Goal: Information Seeking & Learning: Learn about a topic

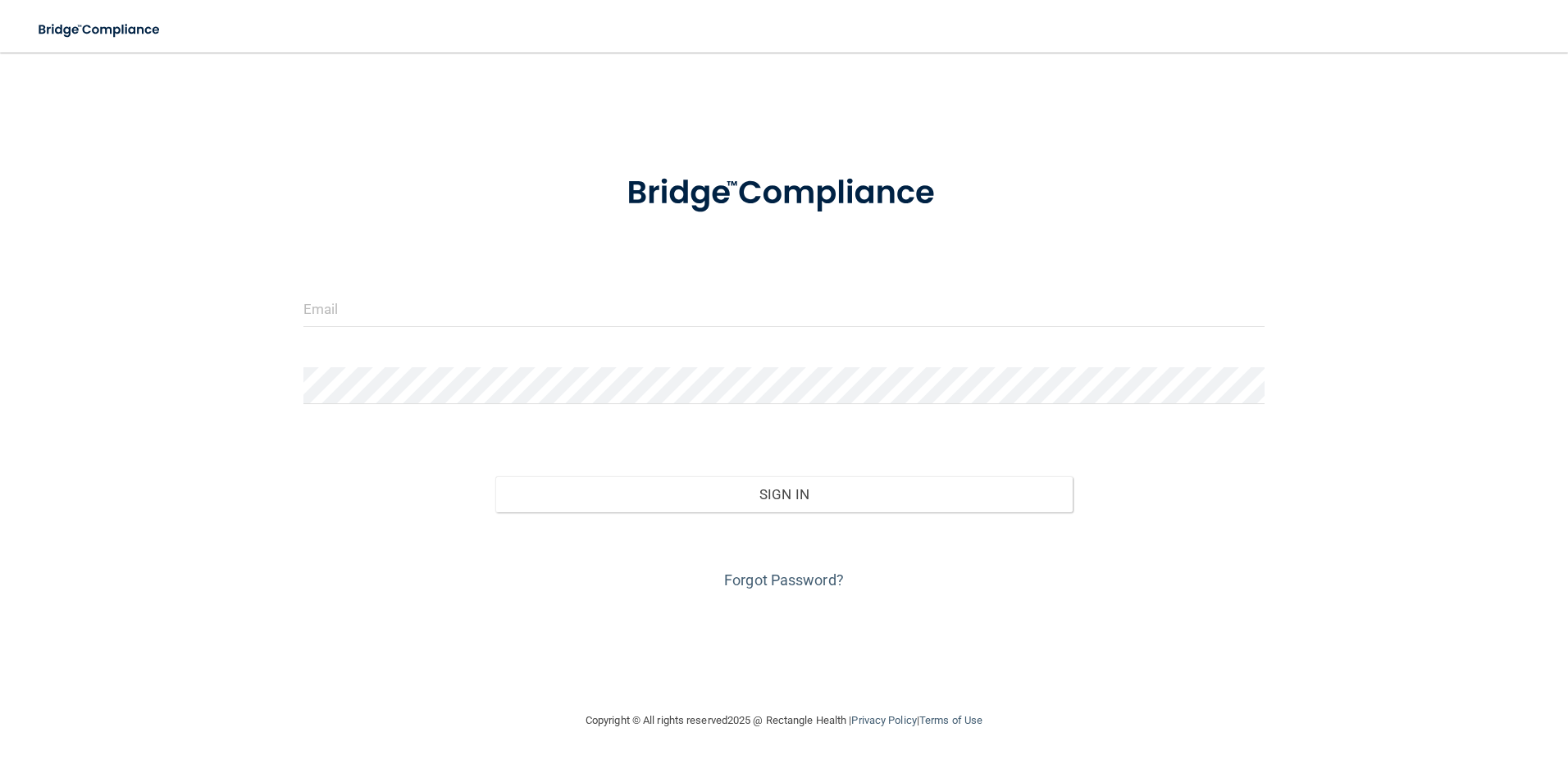
click at [623, 332] on div at bounding box center [784, 315] width 986 height 49
click at [627, 294] on input "email" at bounding box center [784, 309] width 962 height 37
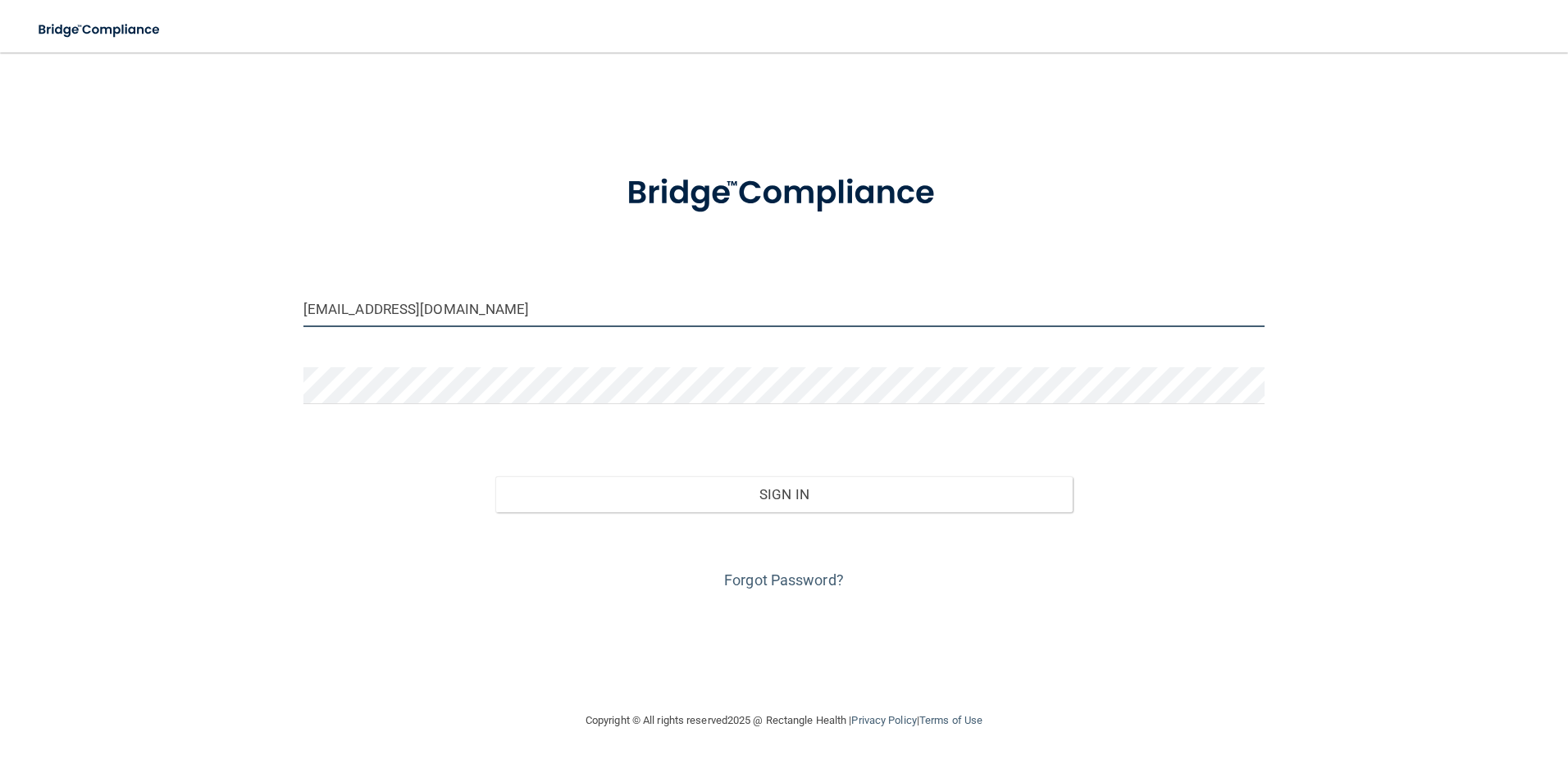
click at [496, 476] on button "Sign In" at bounding box center [784, 494] width 578 height 36
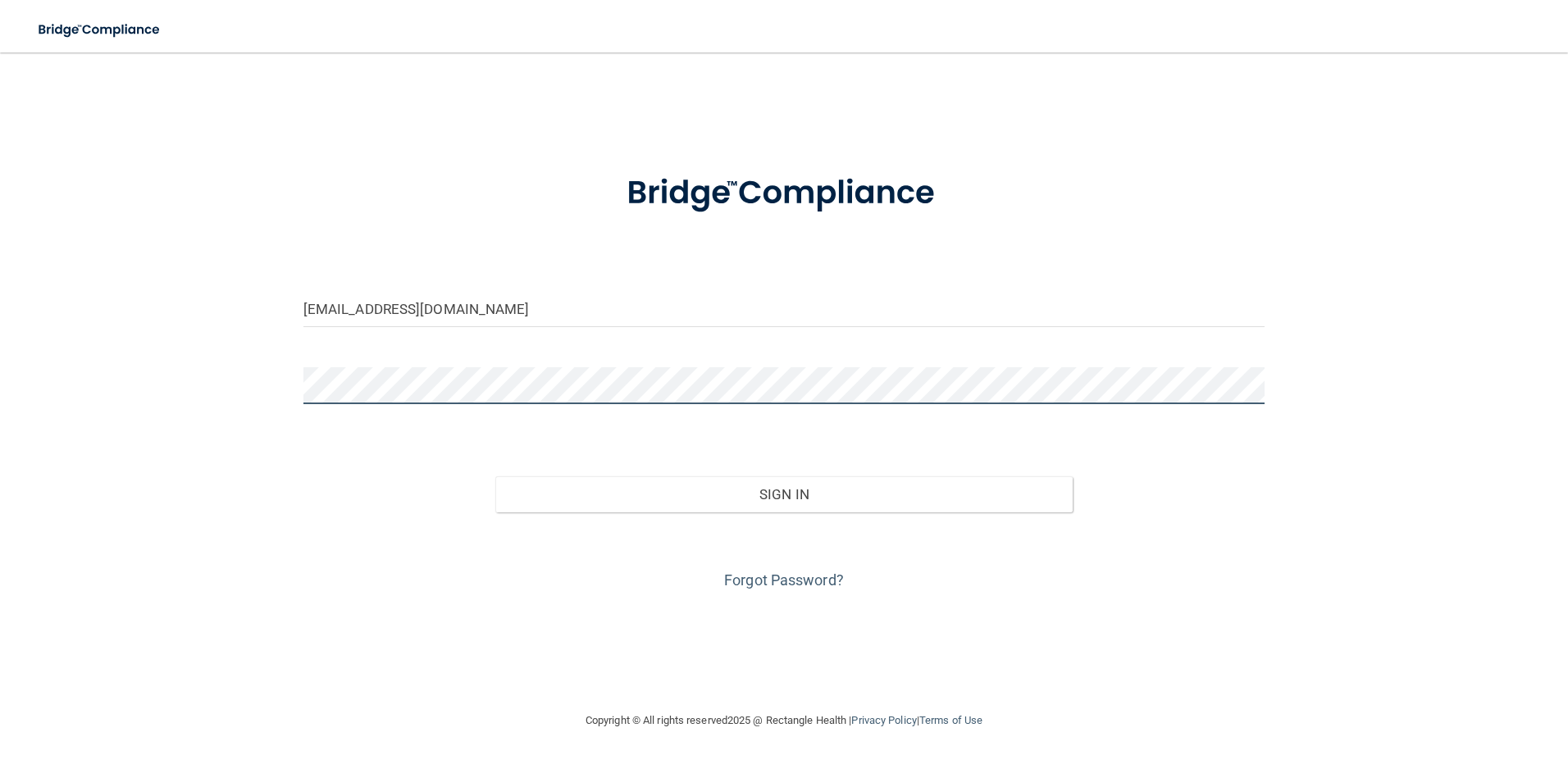
click at [496, 476] on button "Sign In" at bounding box center [784, 494] width 578 height 36
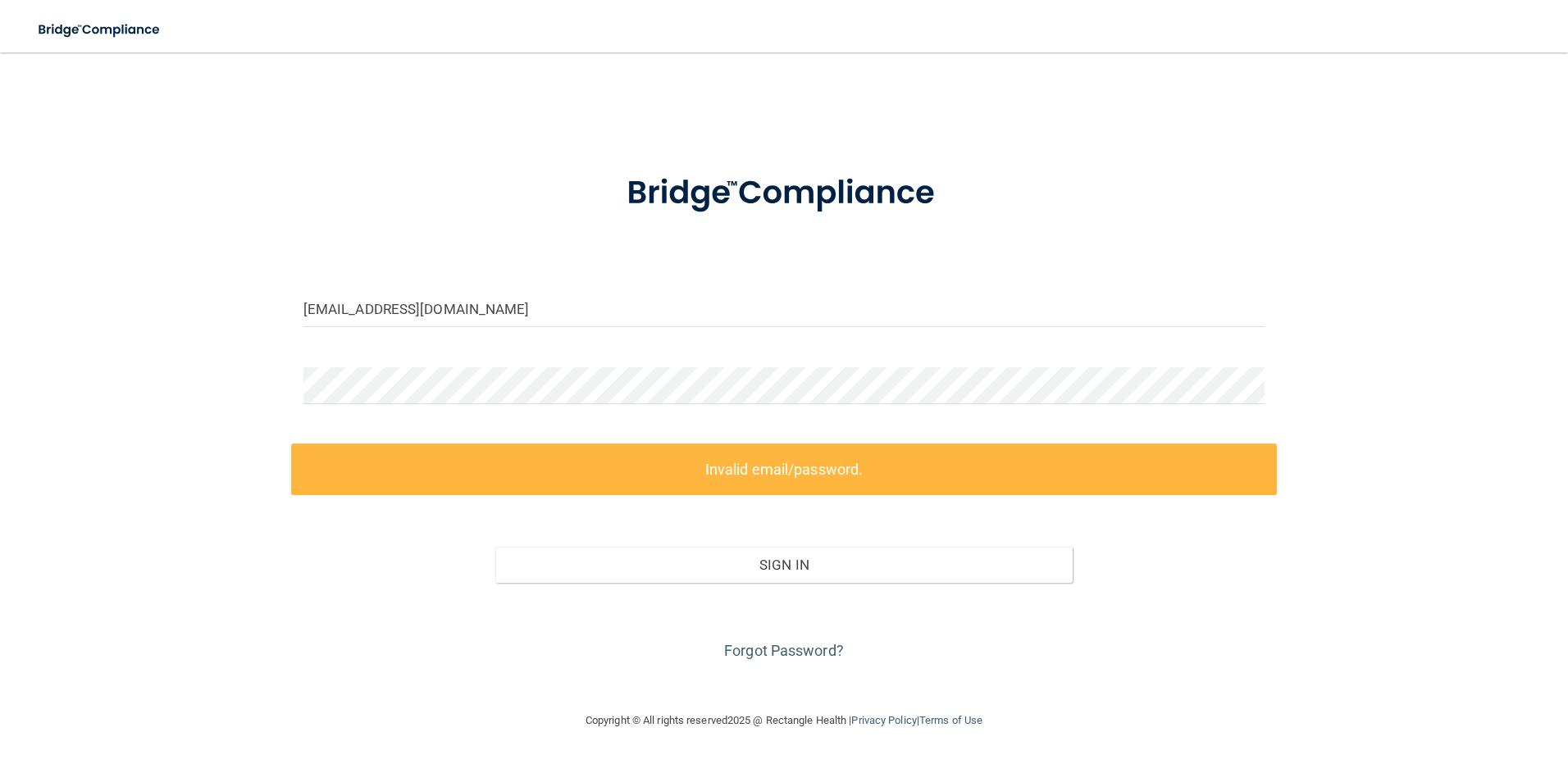
click at [660, 460] on label "Invalid email/password." at bounding box center [784, 468] width 986 height 51
drag, startPoint x: 627, startPoint y: 455, endPoint x: 618, endPoint y: 459, distance: 9.8
click at [627, 455] on label "Invalid email/password." at bounding box center [784, 468] width 986 height 51
drag, startPoint x: 606, startPoint y: 479, endPoint x: 568, endPoint y: 447, distance: 49.7
click at [604, 479] on label "Invalid email/password." at bounding box center [784, 468] width 986 height 51
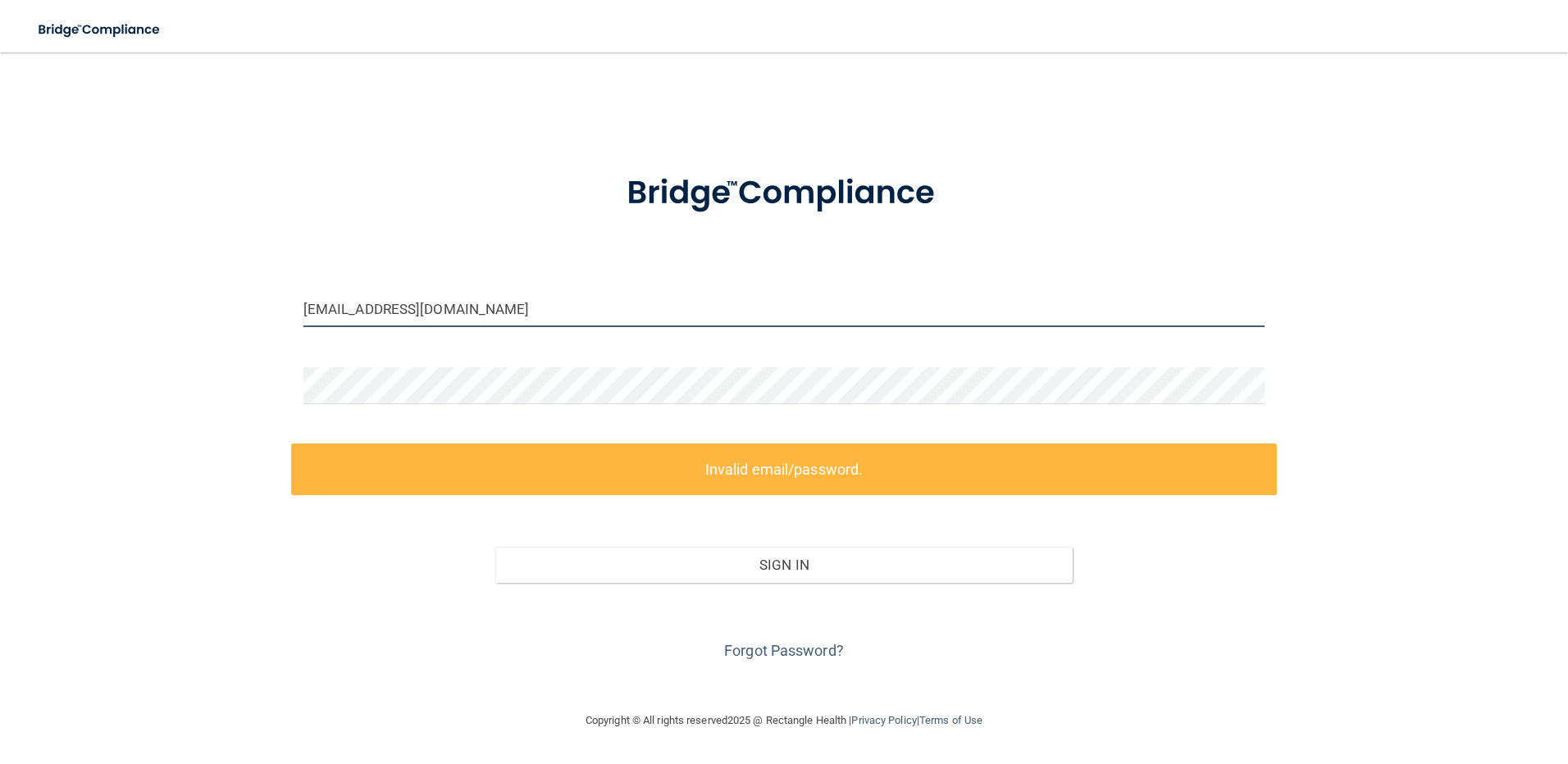
click at [337, 308] on input "skylarpoquette@timberlanesmile.com" at bounding box center [784, 309] width 962 height 37
click at [340, 309] on input "skylarpoquette@timberlanesmile.com" at bounding box center [784, 309] width 962 height 37
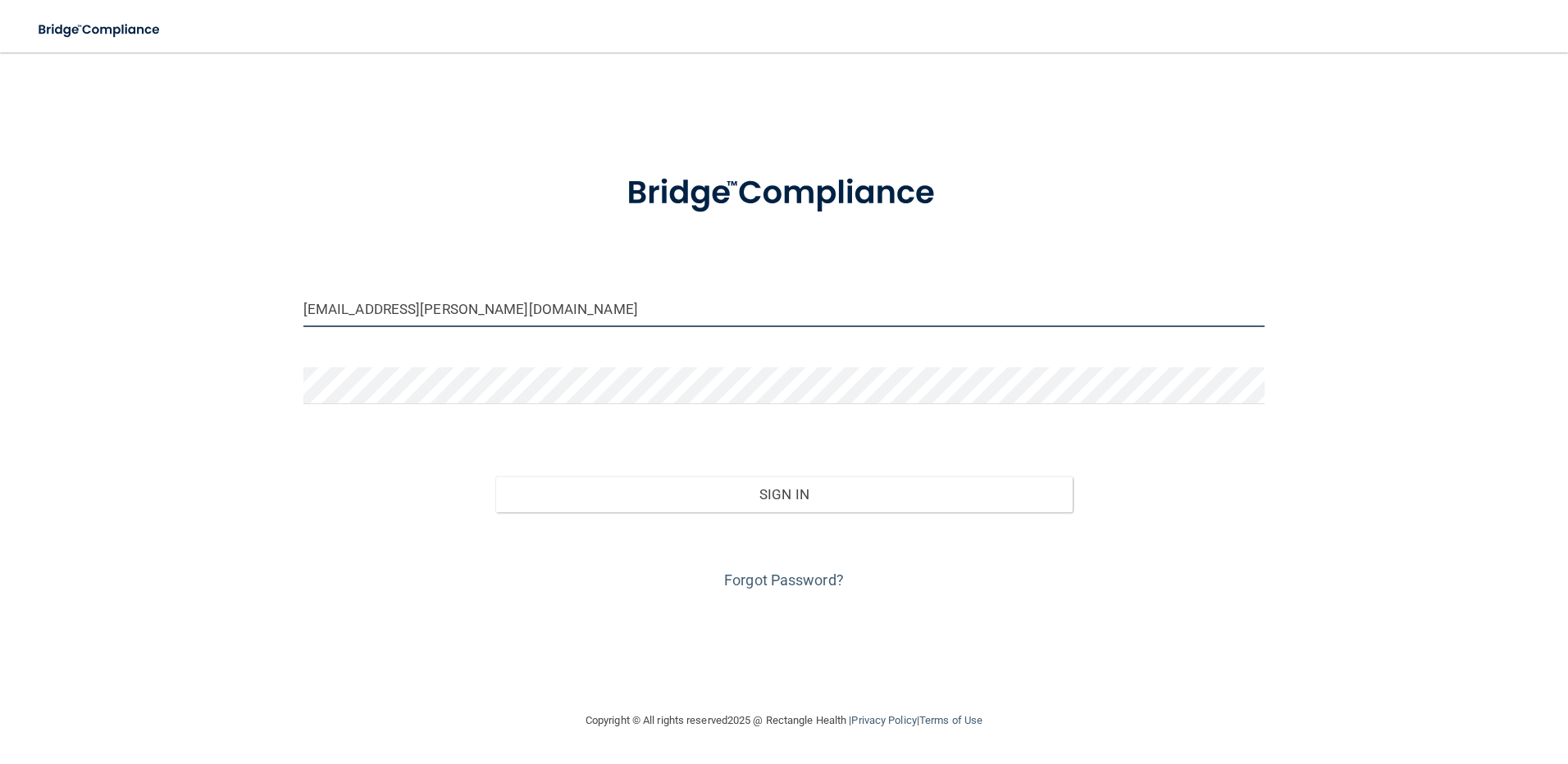
type input "[EMAIL_ADDRESS][PERSON_NAME][DOMAIN_NAME]"
click at [612, 474] on div "Sign In" at bounding box center [784, 477] width 986 height 69
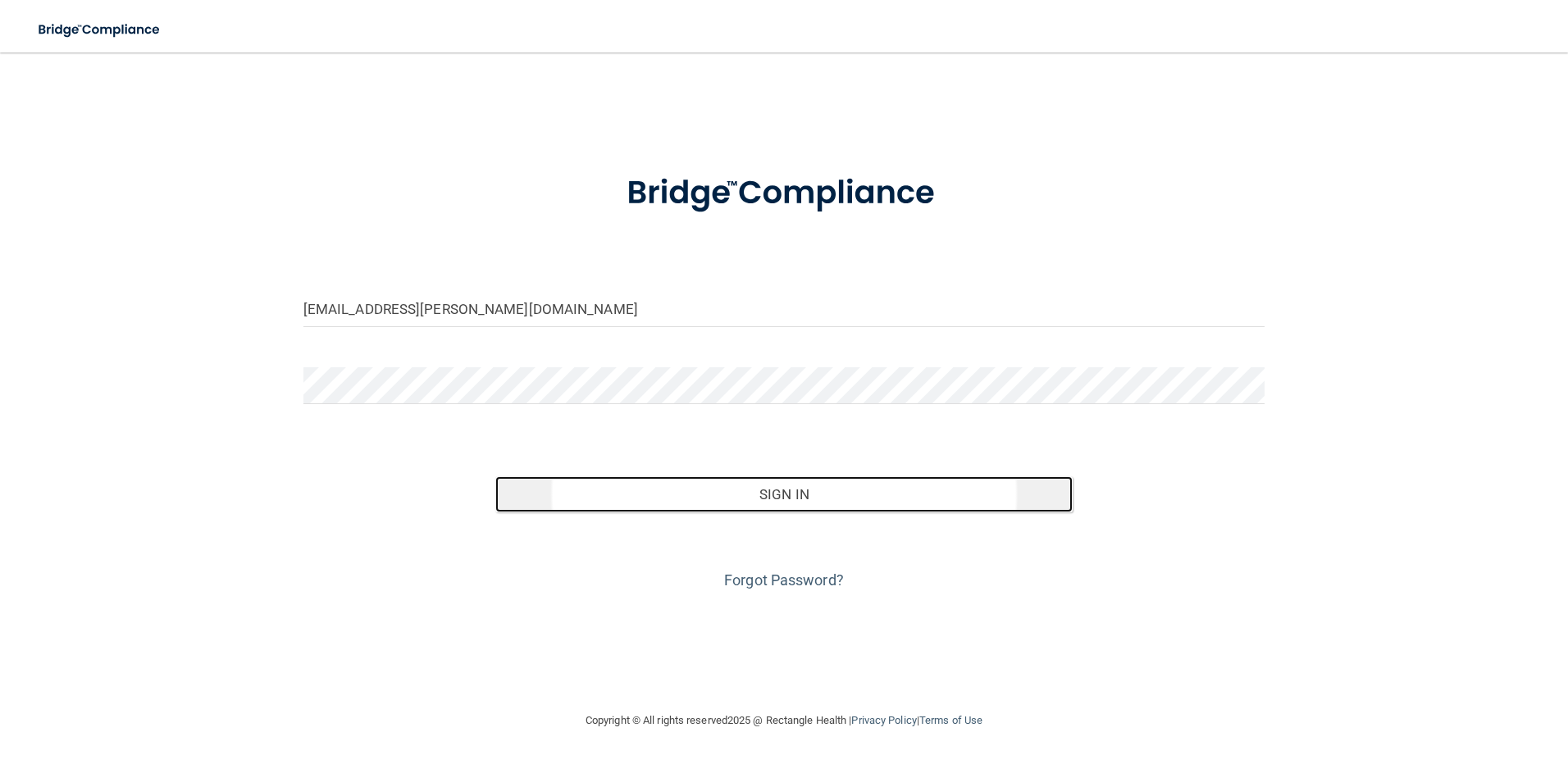
click at [622, 495] on button "Sign In" at bounding box center [784, 494] width 578 height 36
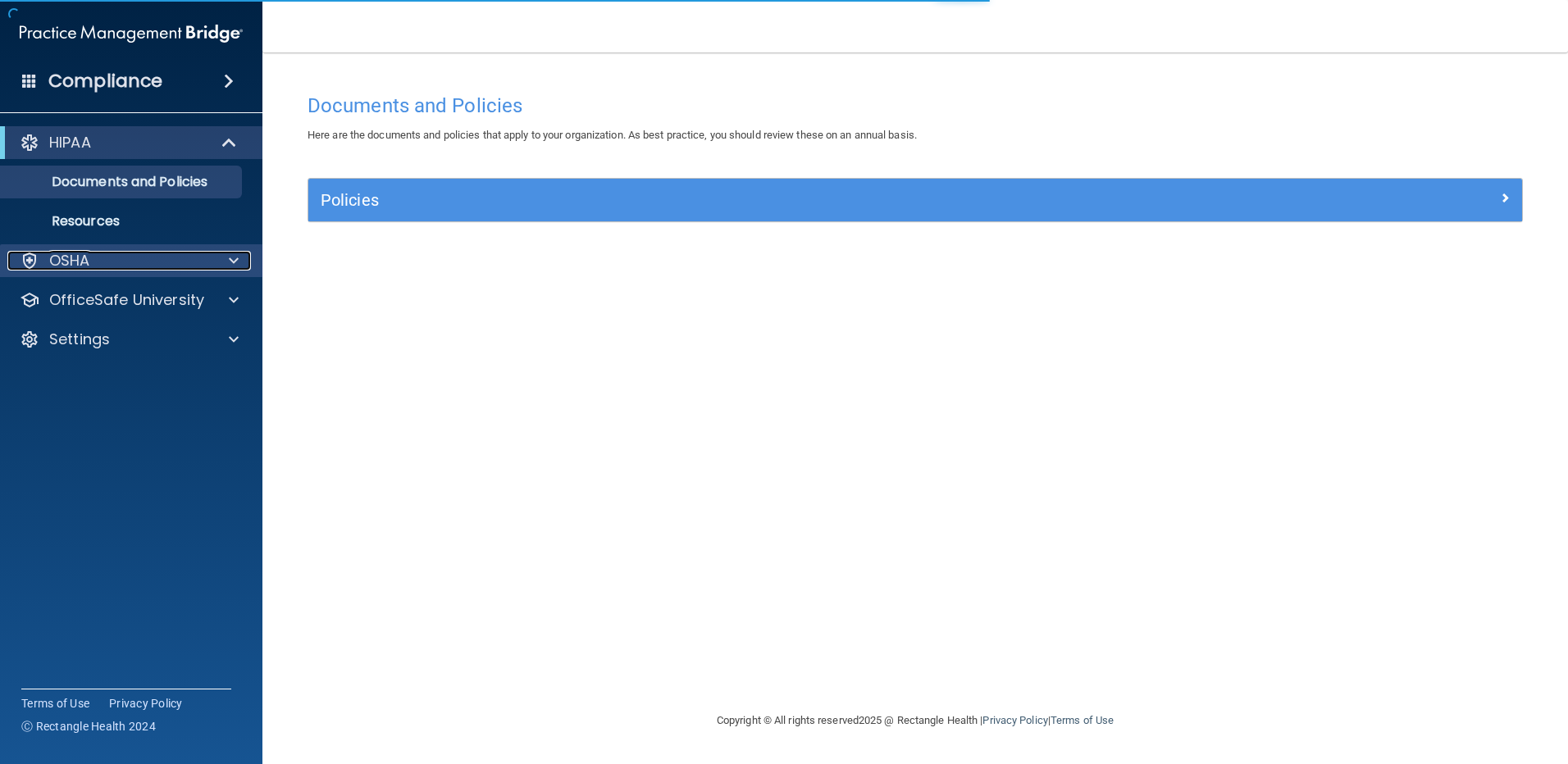
click at [187, 258] on div "OSHA" at bounding box center [109, 261] width 204 height 19
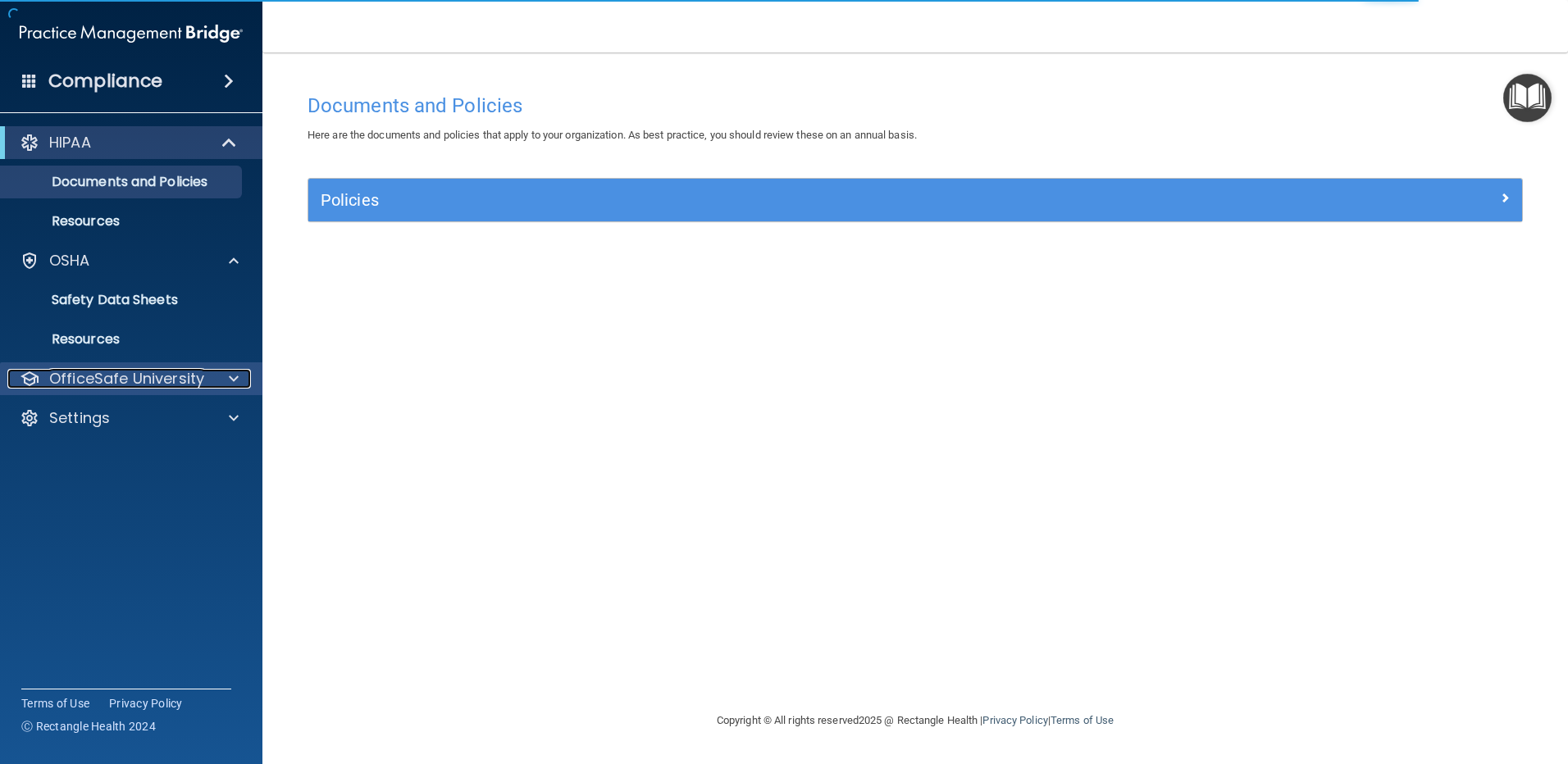
click at [148, 376] on p "OfficeSafe University" at bounding box center [127, 379] width 155 height 19
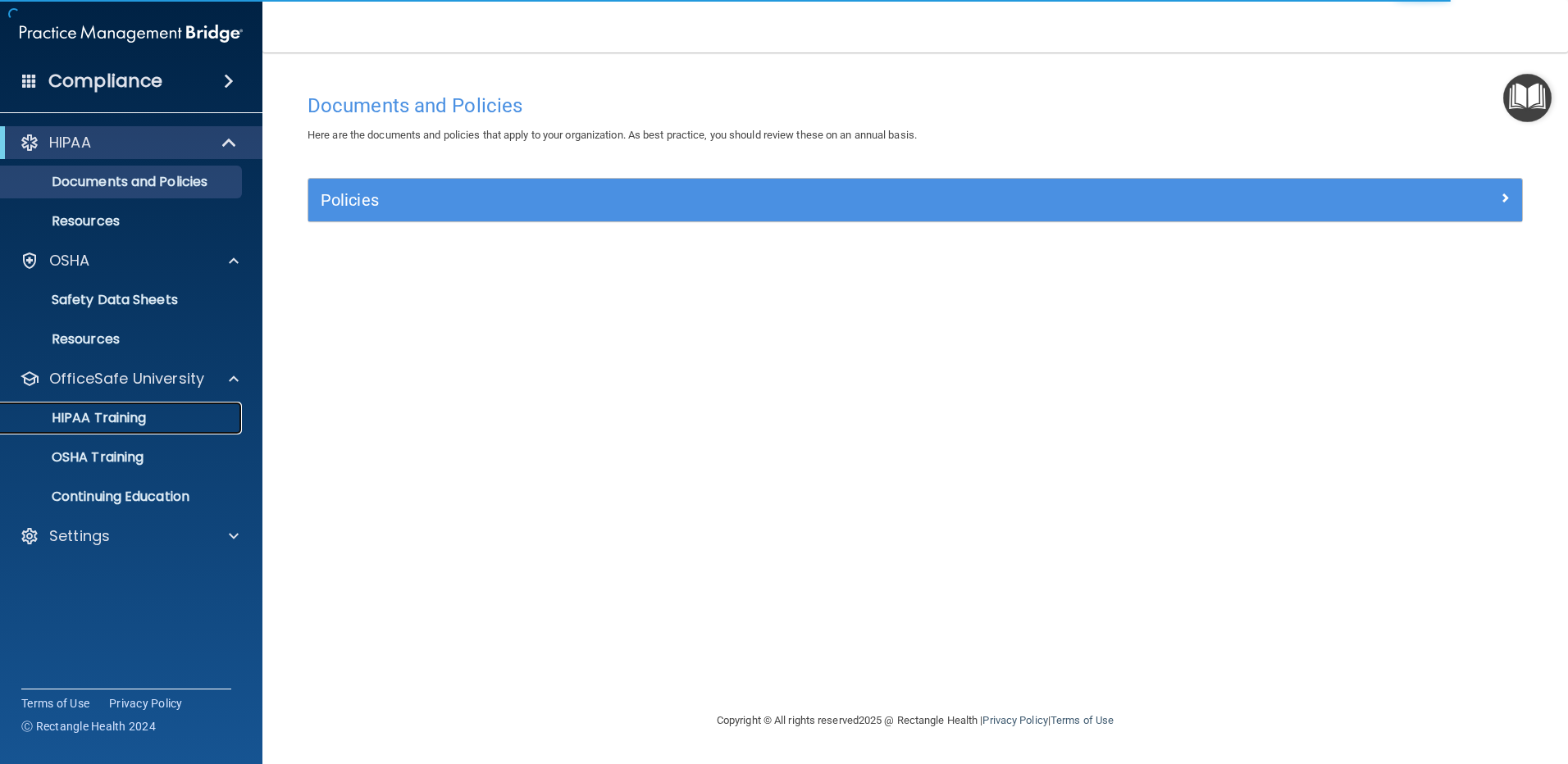
click at [128, 416] on p "HIPAA Training" at bounding box center [78, 418] width 135 height 16
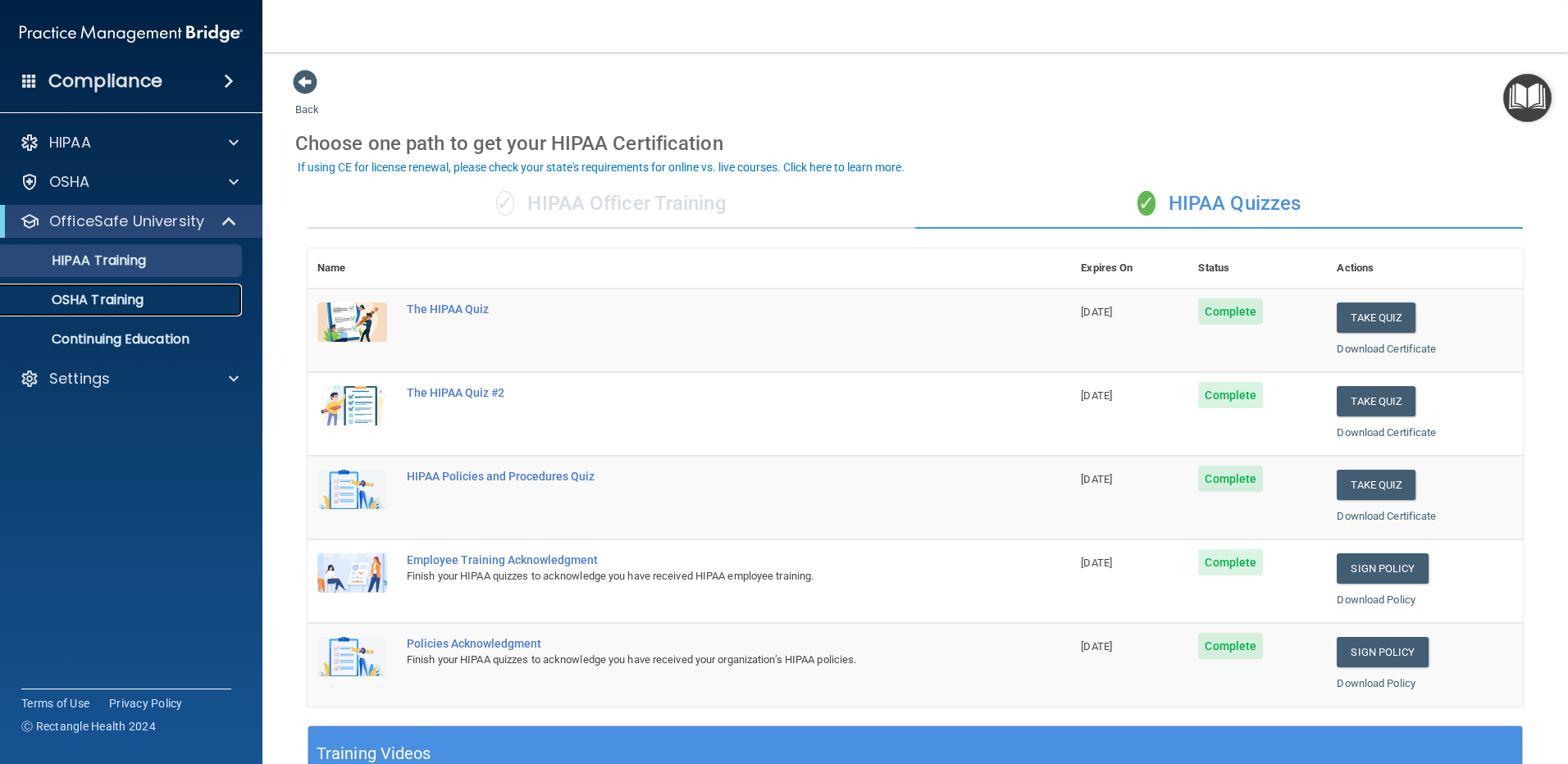
click at [179, 296] on div "OSHA Training" at bounding box center [123, 299] width 224 height 16
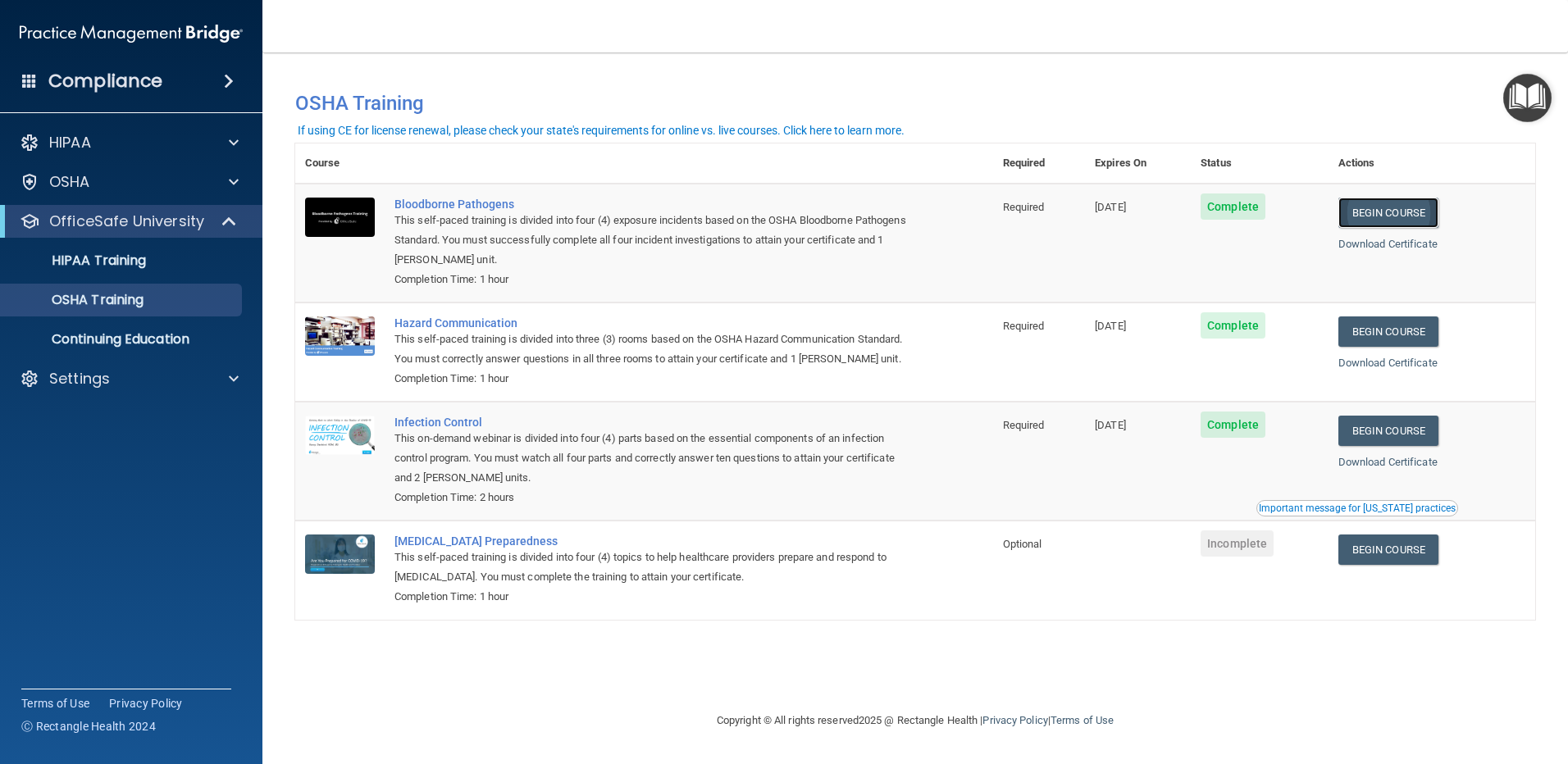
click at [1403, 205] on link "Begin Course" at bounding box center [1389, 212] width 100 height 30
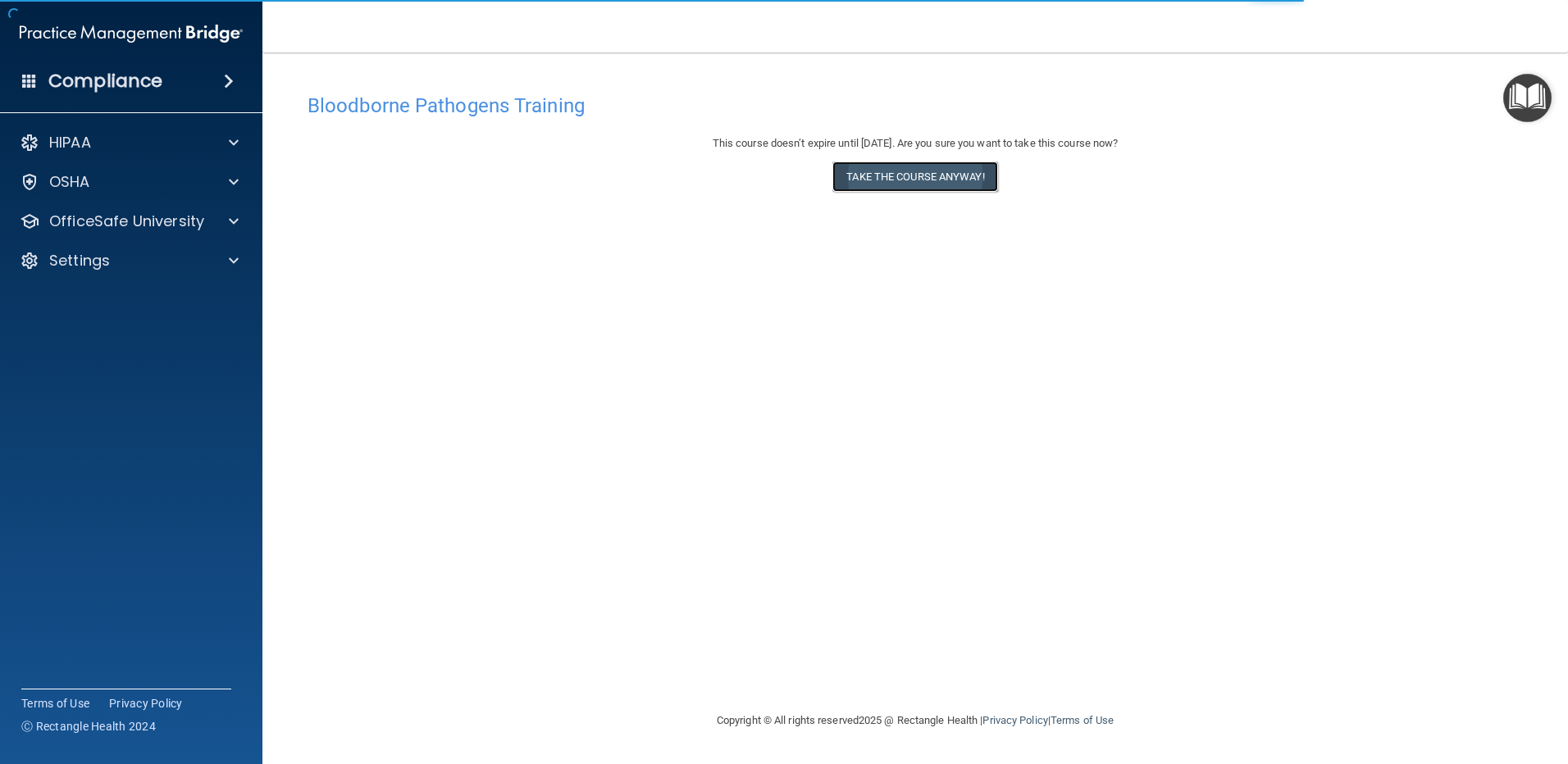
click at [872, 178] on button "Take the course anyway!" at bounding box center [915, 176] width 165 height 30
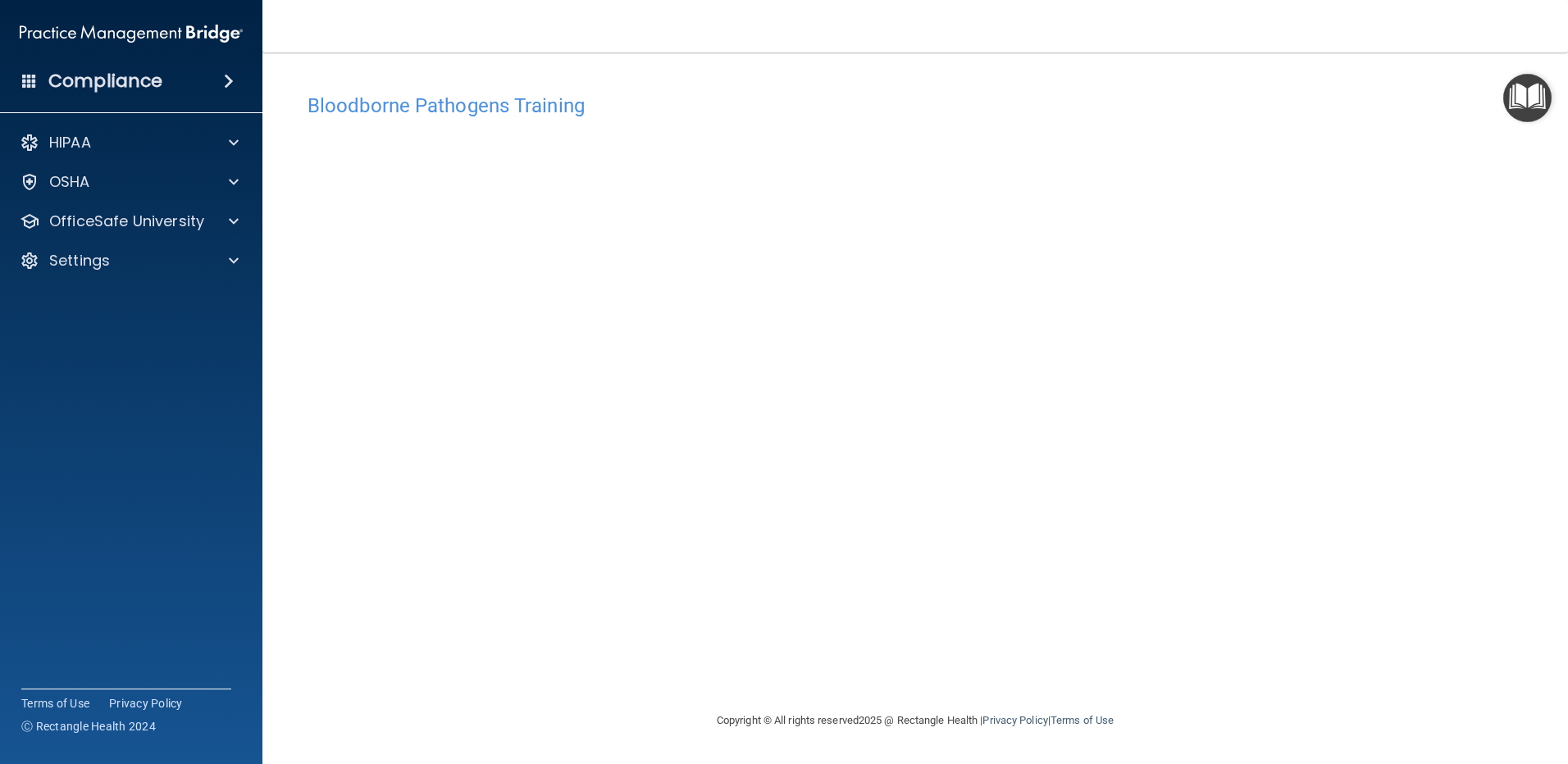
click at [579, 672] on div "Bloodborne Pathogens Training This course doesn’t expire until [DATE]. Are you …" at bounding box center [916, 398] width 1240 height 626
click at [177, 212] on p "OfficeSafe University" at bounding box center [127, 221] width 155 height 19
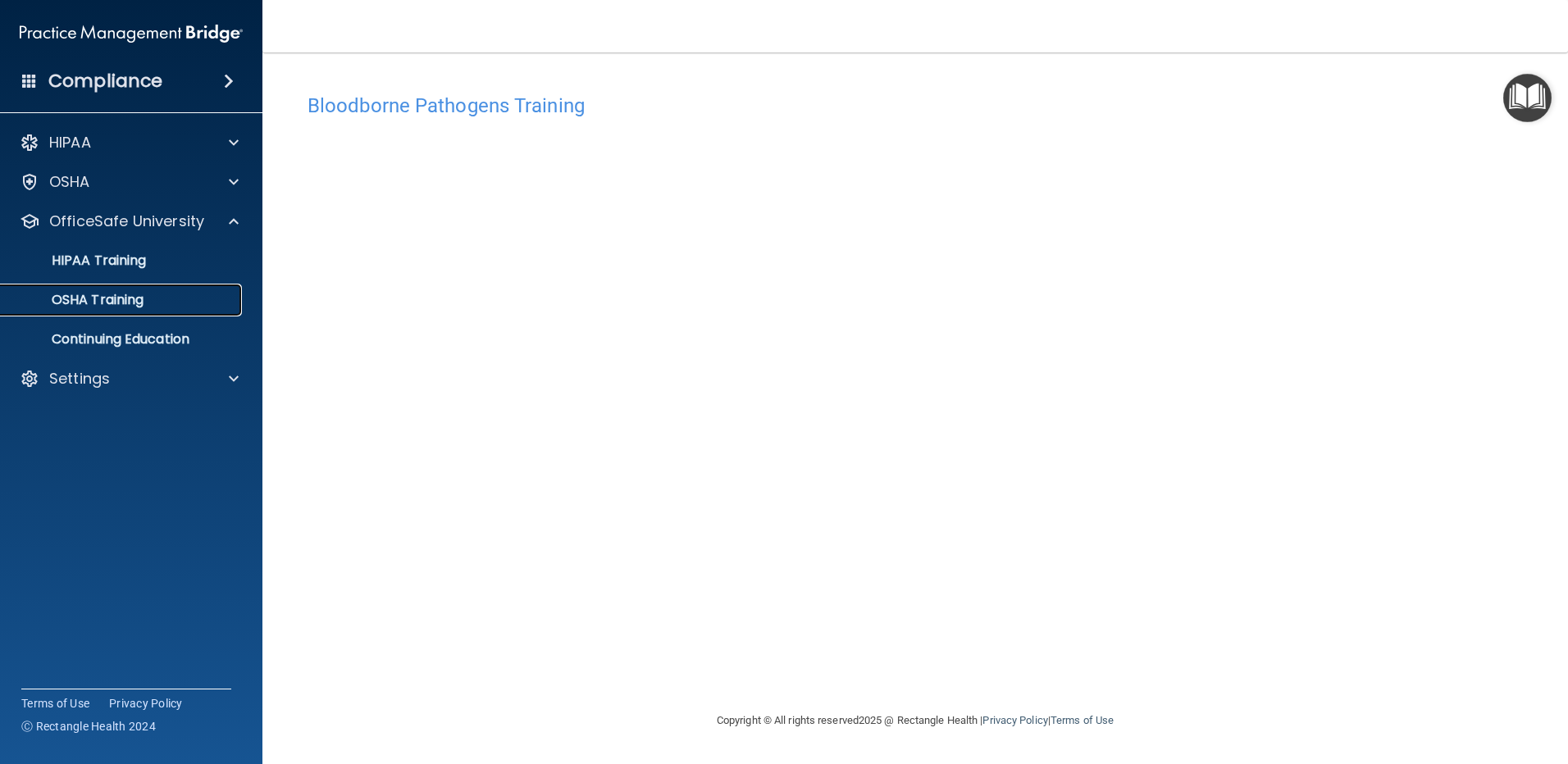
click at [158, 289] on link "OSHA Training" at bounding box center [112, 300] width 258 height 33
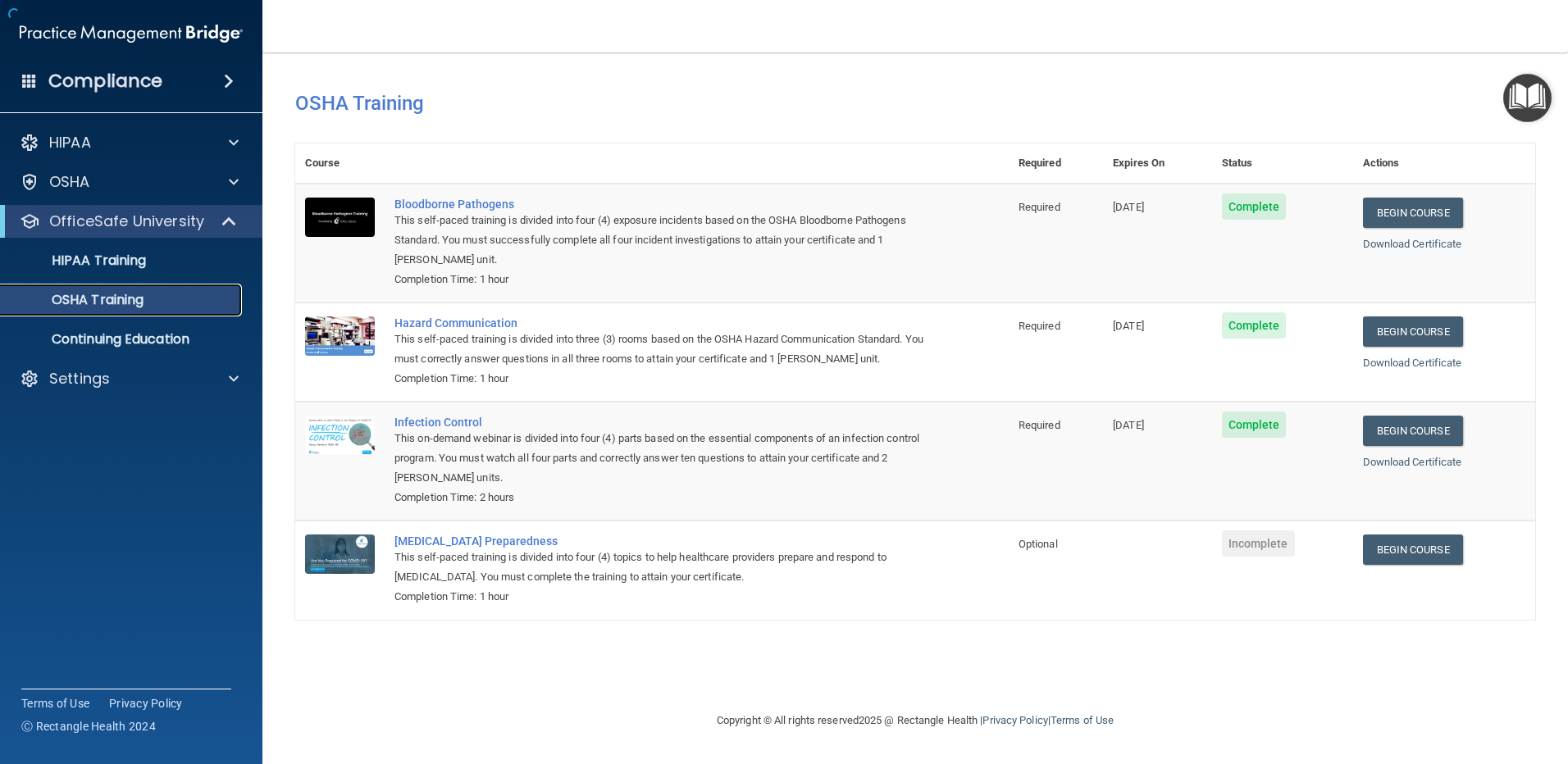
click at [183, 291] on link "OSHA Training" at bounding box center [112, 300] width 258 height 33
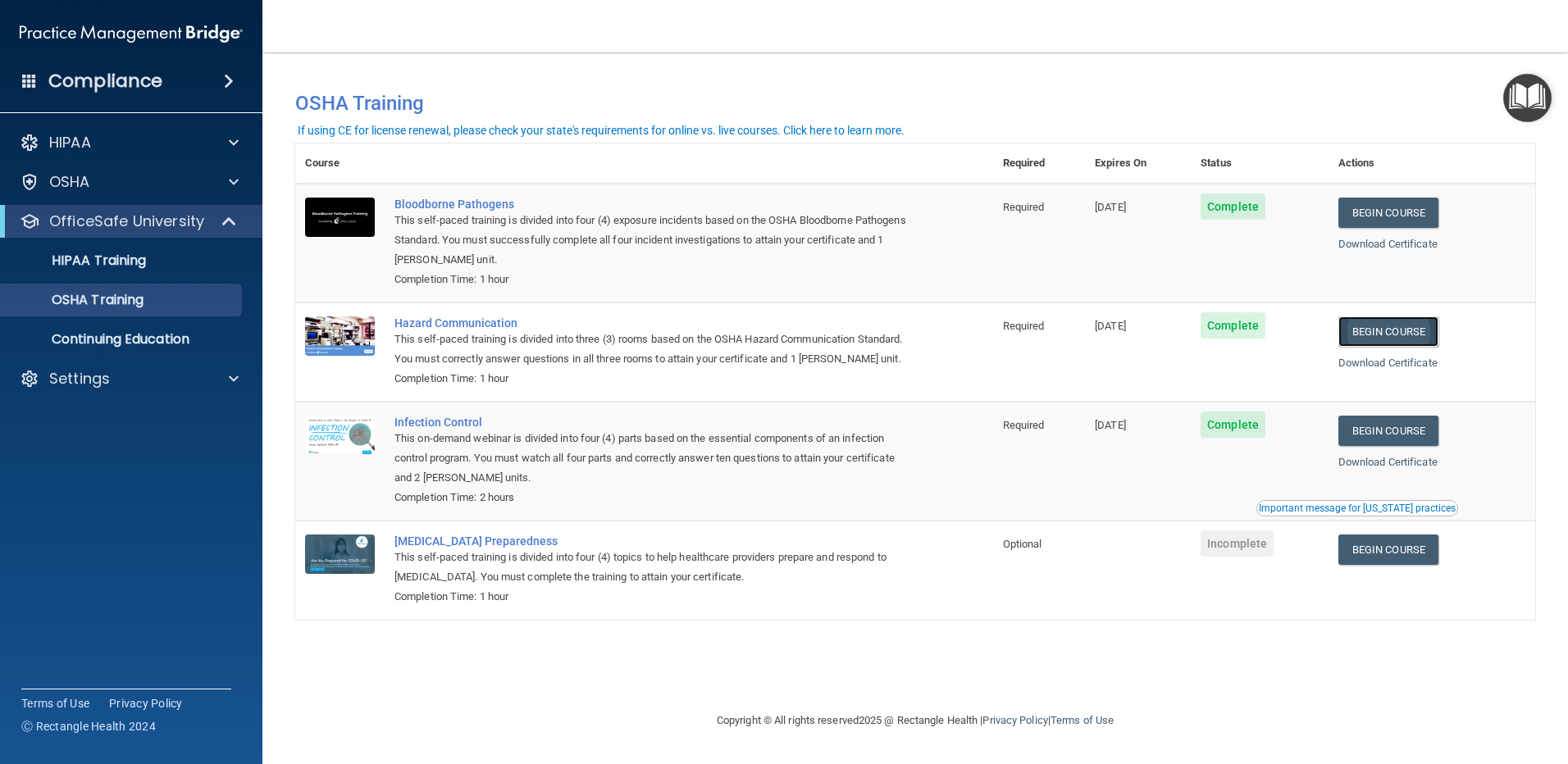
click at [1432, 329] on link "Begin Course" at bounding box center [1389, 331] width 100 height 30
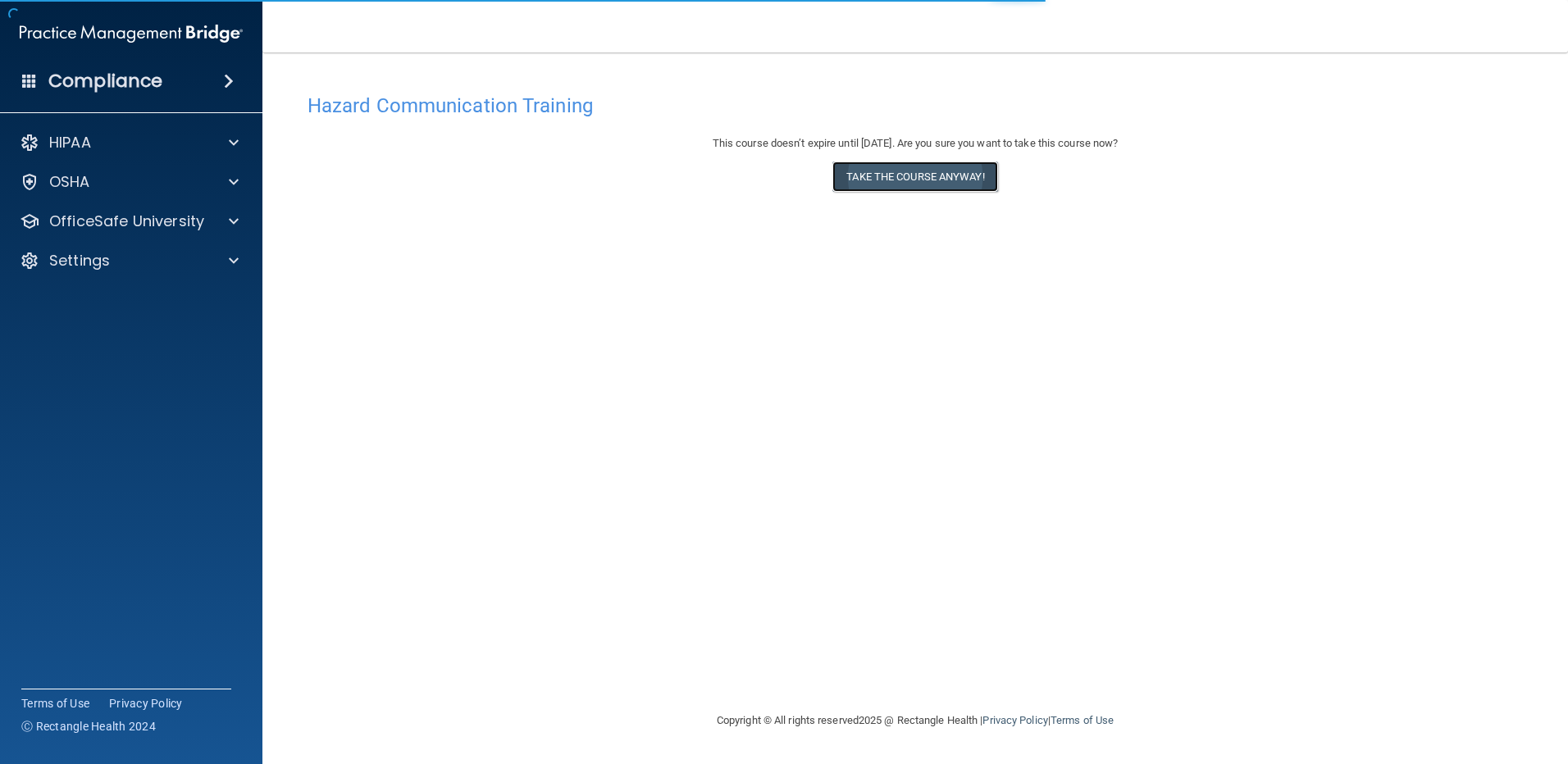
click at [956, 184] on button "Take the course anyway!" at bounding box center [915, 176] width 165 height 30
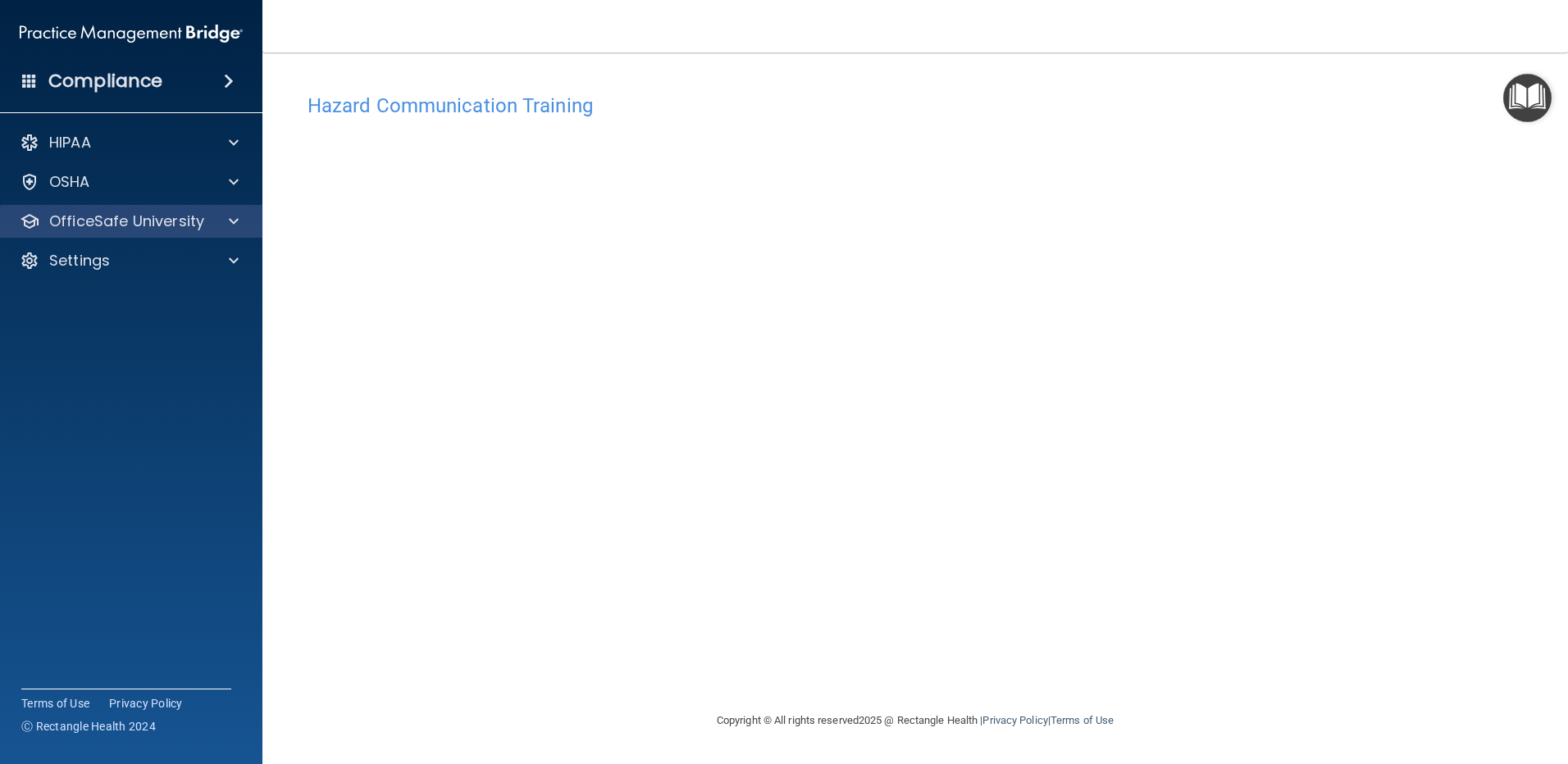
click at [204, 233] on div "OfficeSafe University" at bounding box center [131, 221] width 264 height 33
click at [144, 217] on p "OfficeSafe University" at bounding box center [127, 221] width 155 height 19
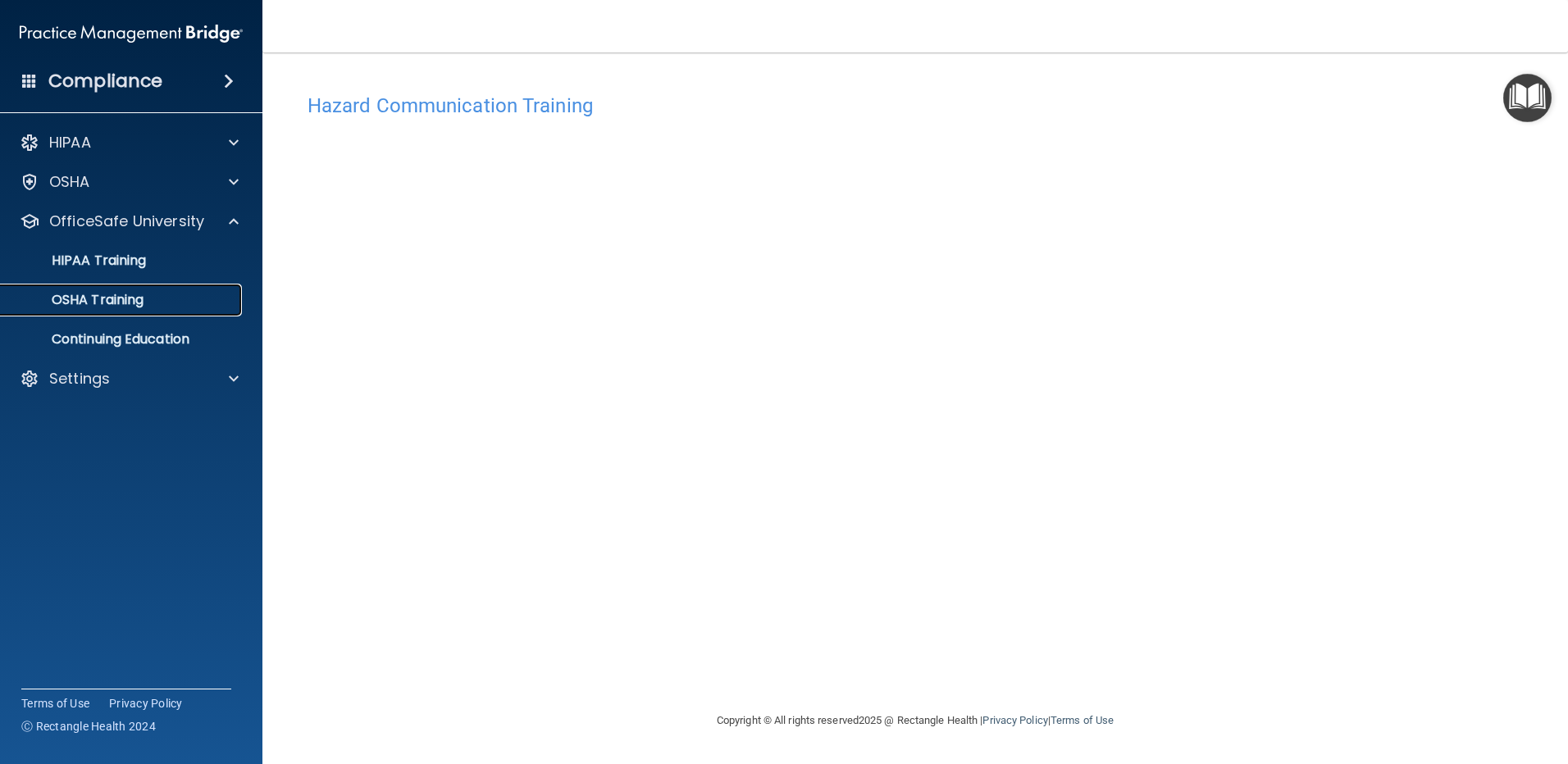
click at [145, 290] on link "OSHA Training" at bounding box center [112, 300] width 258 height 33
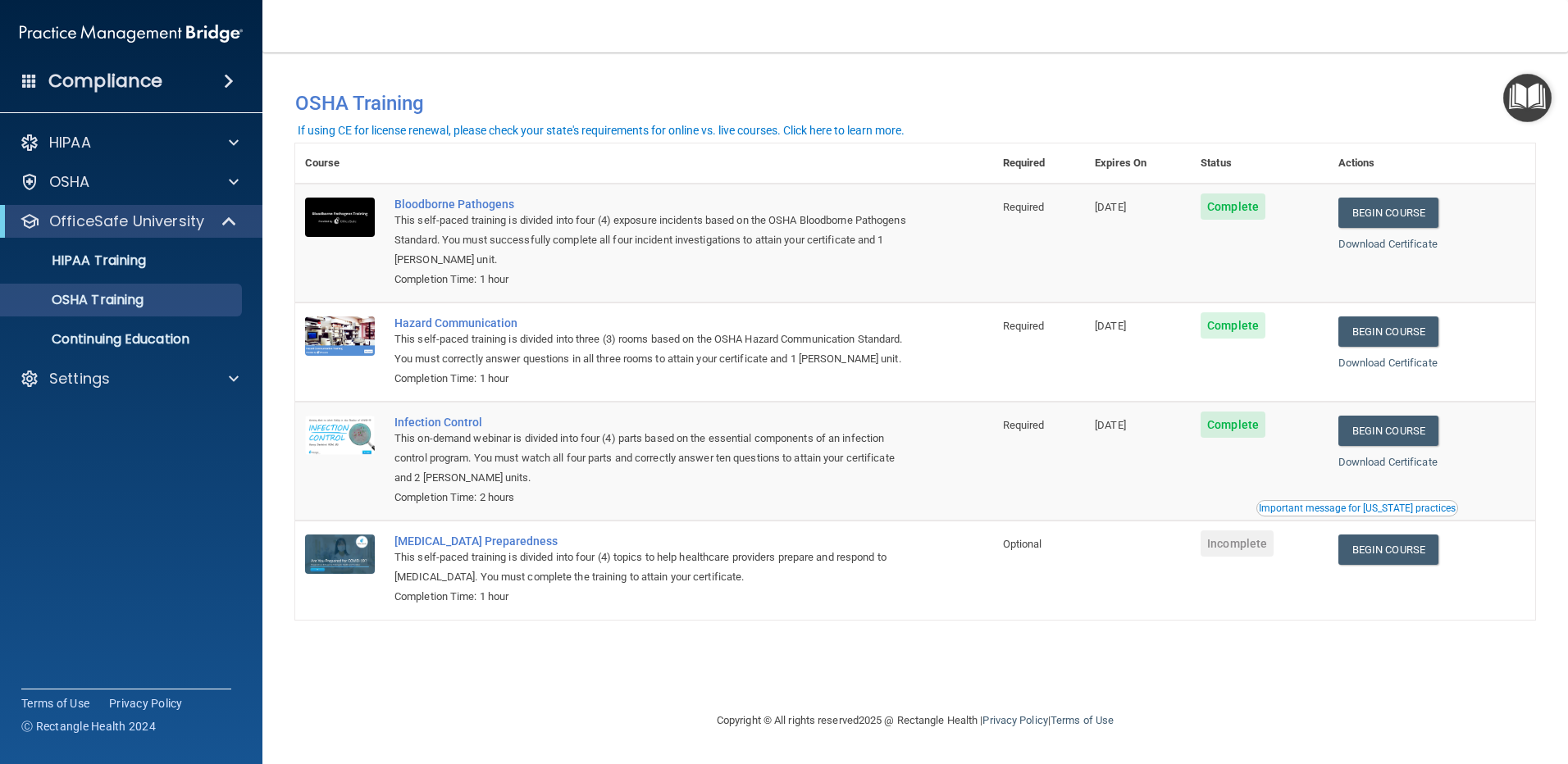
click at [1375, 470] on td "Begin Course Download Certificate Important message for [US_STATE] practices" at bounding box center [1432, 461] width 207 height 119
click at [1375, 446] on link "Begin Course" at bounding box center [1389, 430] width 100 height 30
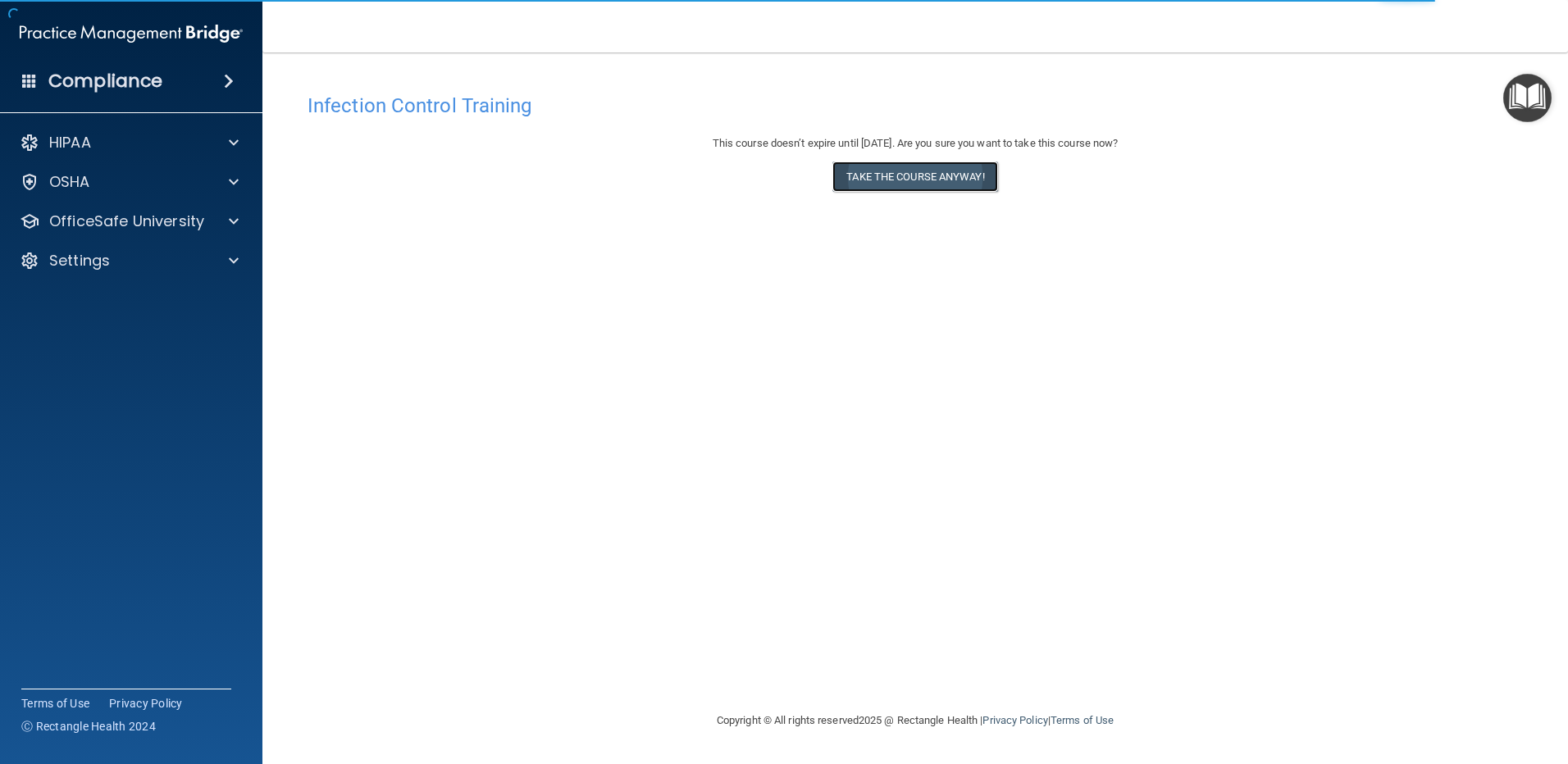
click at [877, 181] on button "Take the course anyway!" at bounding box center [915, 176] width 165 height 30
